Goal: Find specific page/section: Find specific page/section

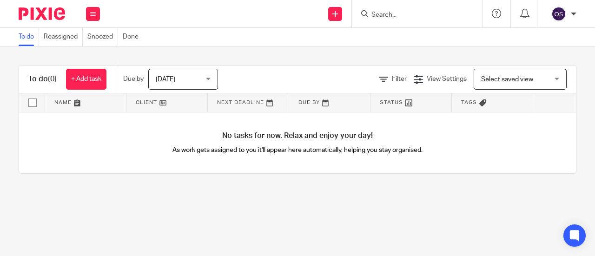
click at [378, 14] on input "Search" at bounding box center [413, 15] width 84 height 8
type input "a"
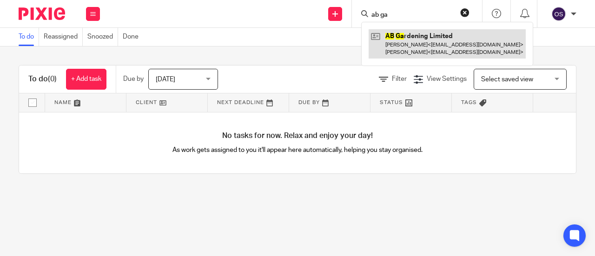
type input "ab ga"
click at [407, 40] on link at bounding box center [447, 43] width 157 height 29
